Goal: Information Seeking & Learning: Learn about a topic

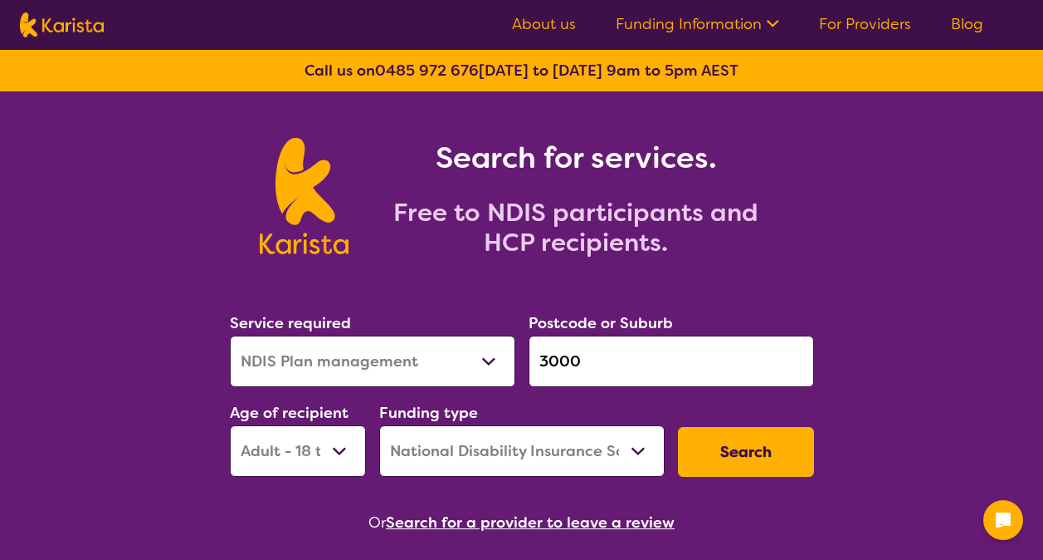
select select "NDIS Plan management"
select select "AD"
select select "NDIS"
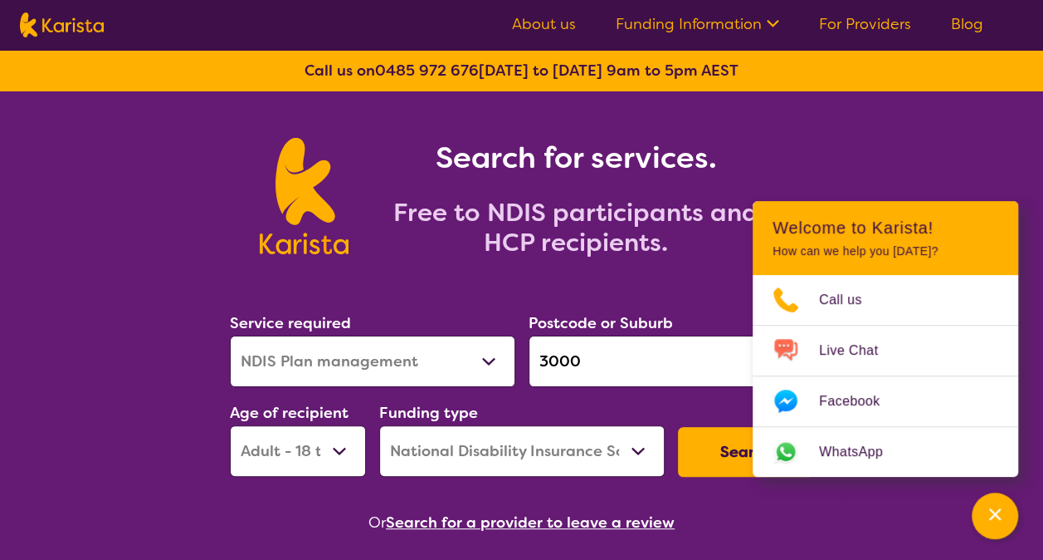
click at [711, 450] on button "Search" at bounding box center [746, 452] width 136 height 50
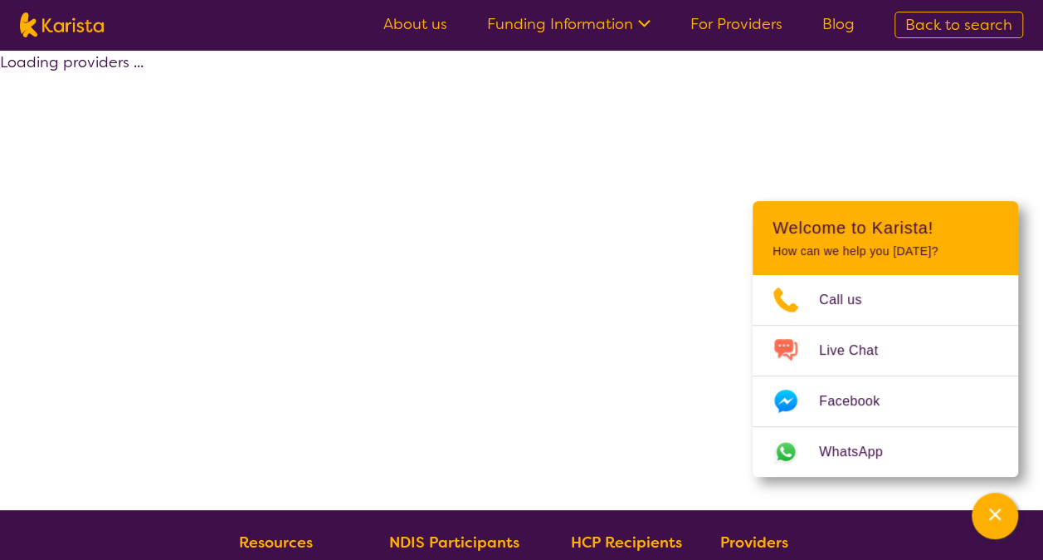
select select "by_score"
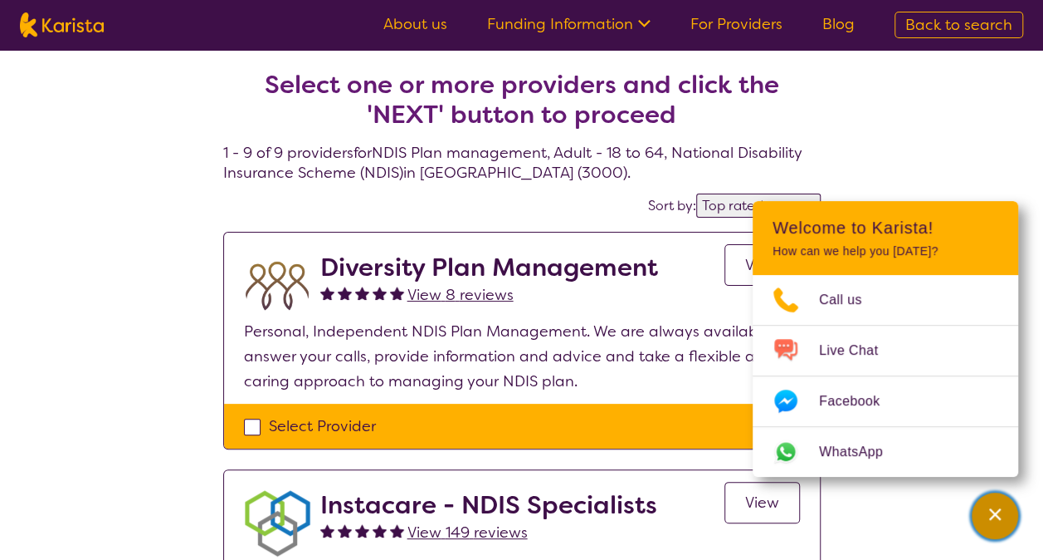
click at [995, 518] on icon "Channel Menu" at bounding box center [995, 514] width 17 height 17
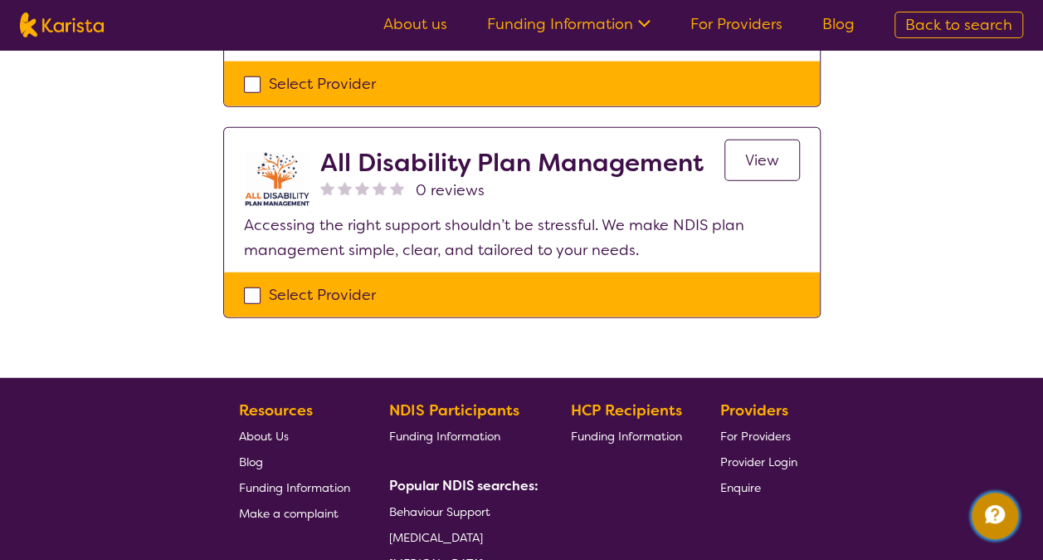
scroll to position [1996, 0]
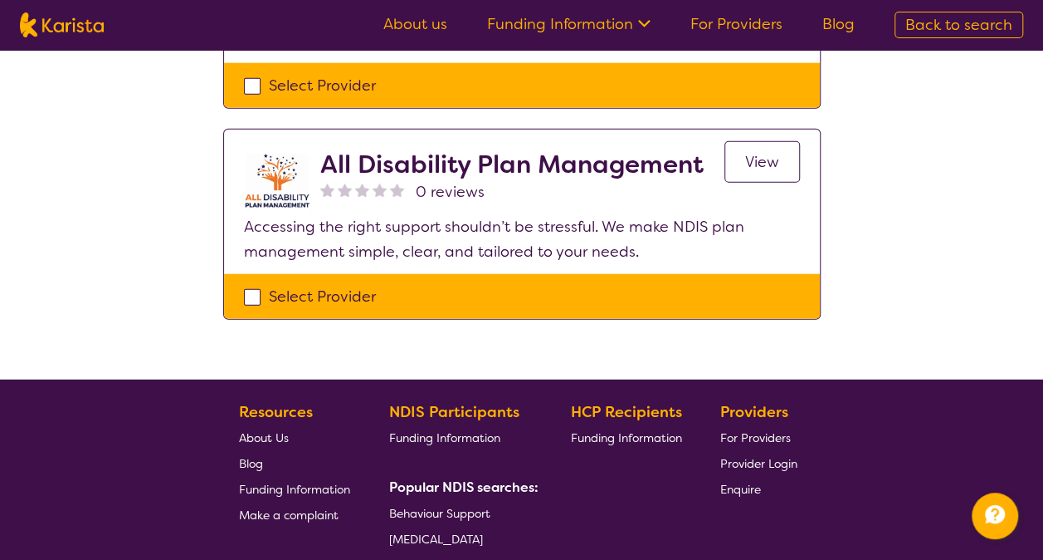
click at [788, 158] on link "View" at bounding box center [763, 162] width 76 height 42
